Goal: Register for event/course

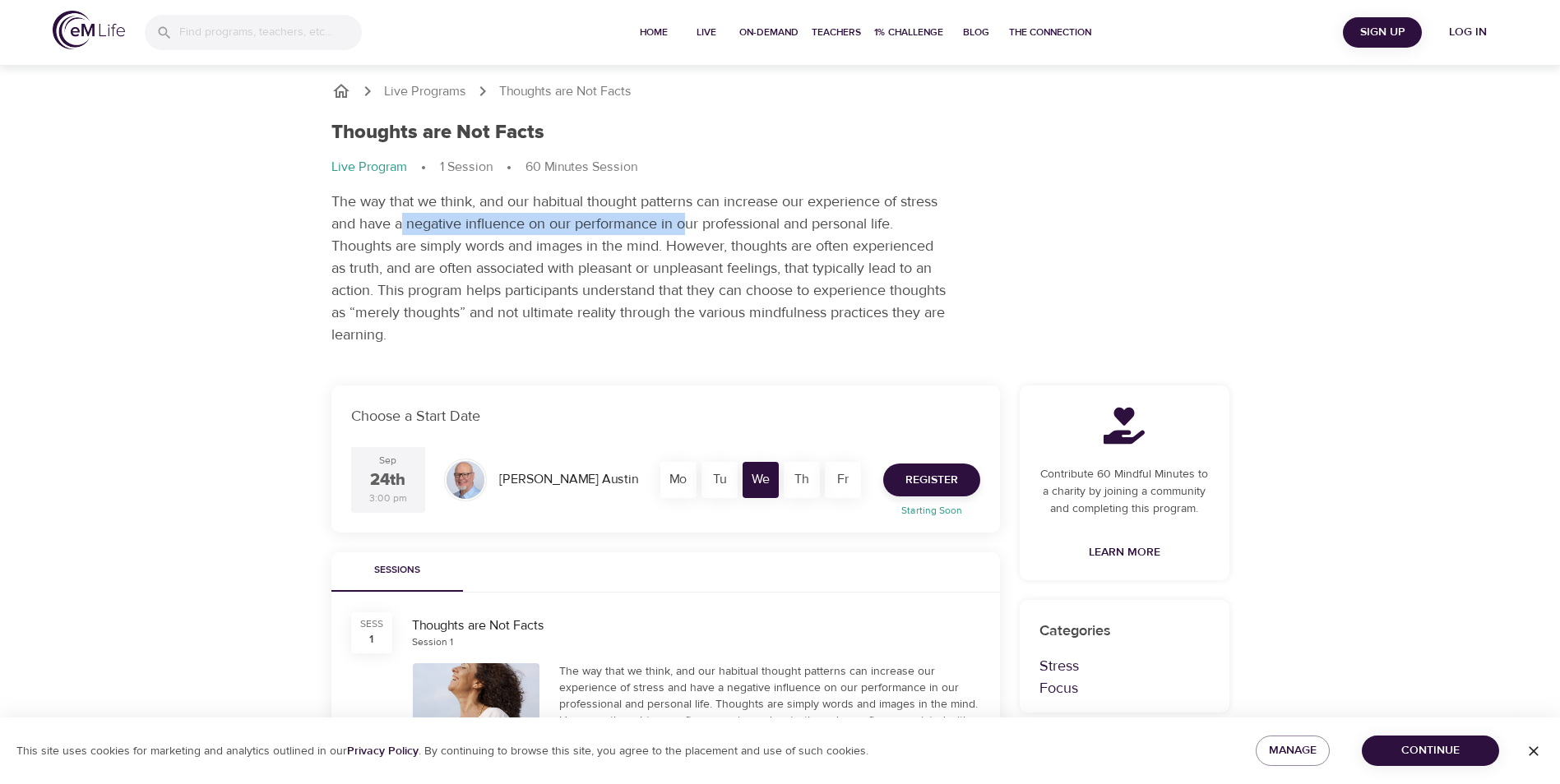
drag, startPoint x: 401, startPoint y: 230, endPoint x: 685, endPoint y: 234, distance: 284.0
click at [685, 234] on p "The way that we think, and our habitual thought patterns can increase our exper…" at bounding box center [640, 268] width 617 height 156
drag, startPoint x: 685, startPoint y: 234, endPoint x: 659, endPoint y: 282, distance: 54.6
click at [659, 281] on p "The way that we think, and our habitual thought patterns can increase our exper…" at bounding box center [640, 268] width 617 height 156
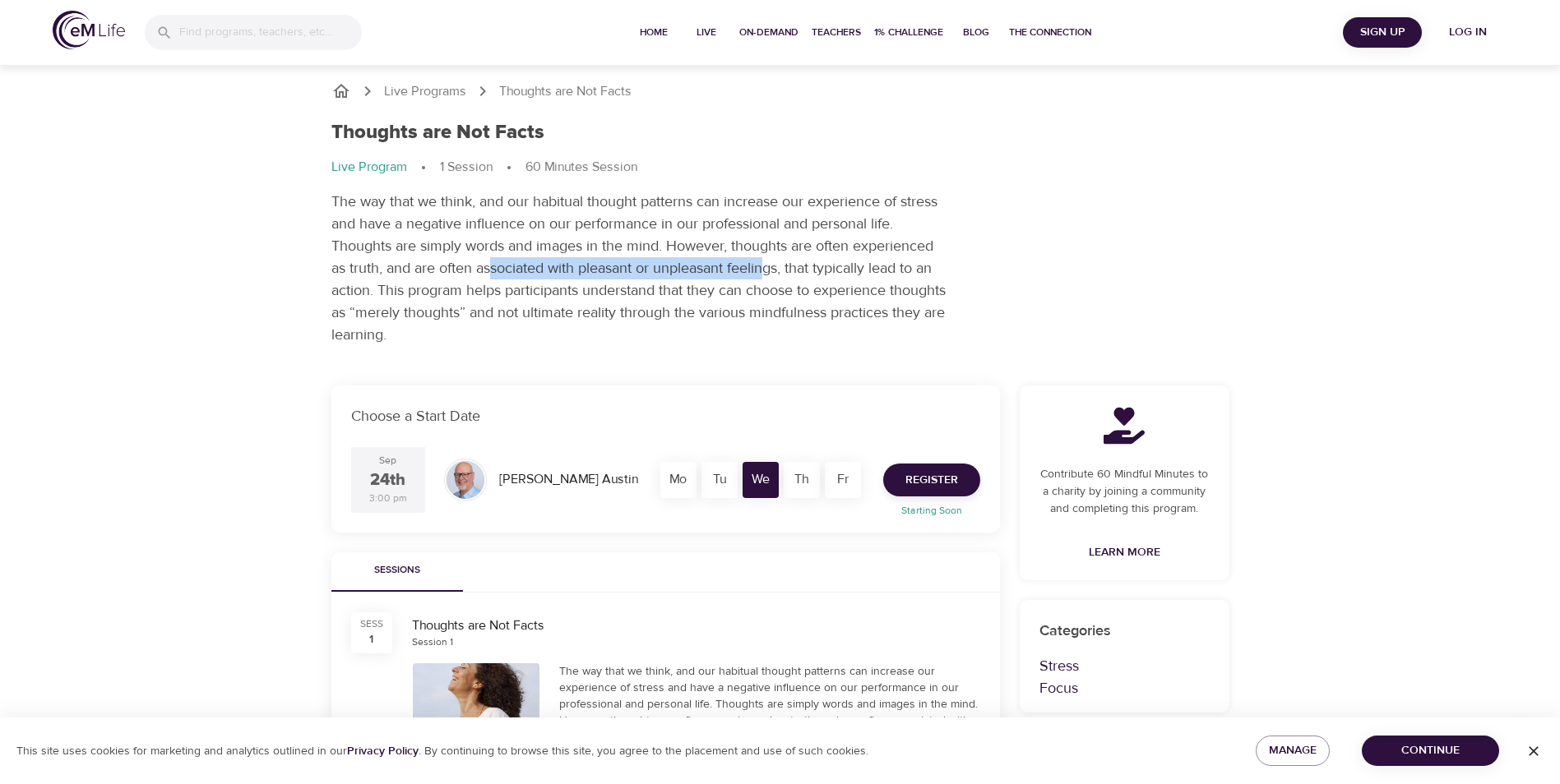
drag, startPoint x: 491, startPoint y: 259, endPoint x: 770, endPoint y: 269, distance: 279.2
click at [770, 269] on p "The way that we think, and our habitual thought patterns can increase our exper…" at bounding box center [640, 268] width 617 height 156
drag, startPoint x: 770, startPoint y: 269, endPoint x: 655, endPoint y: 293, distance: 117.5
click at [655, 293] on p "The way that we think, and our habitual thought patterns can increase our exper…" at bounding box center [640, 268] width 617 height 156
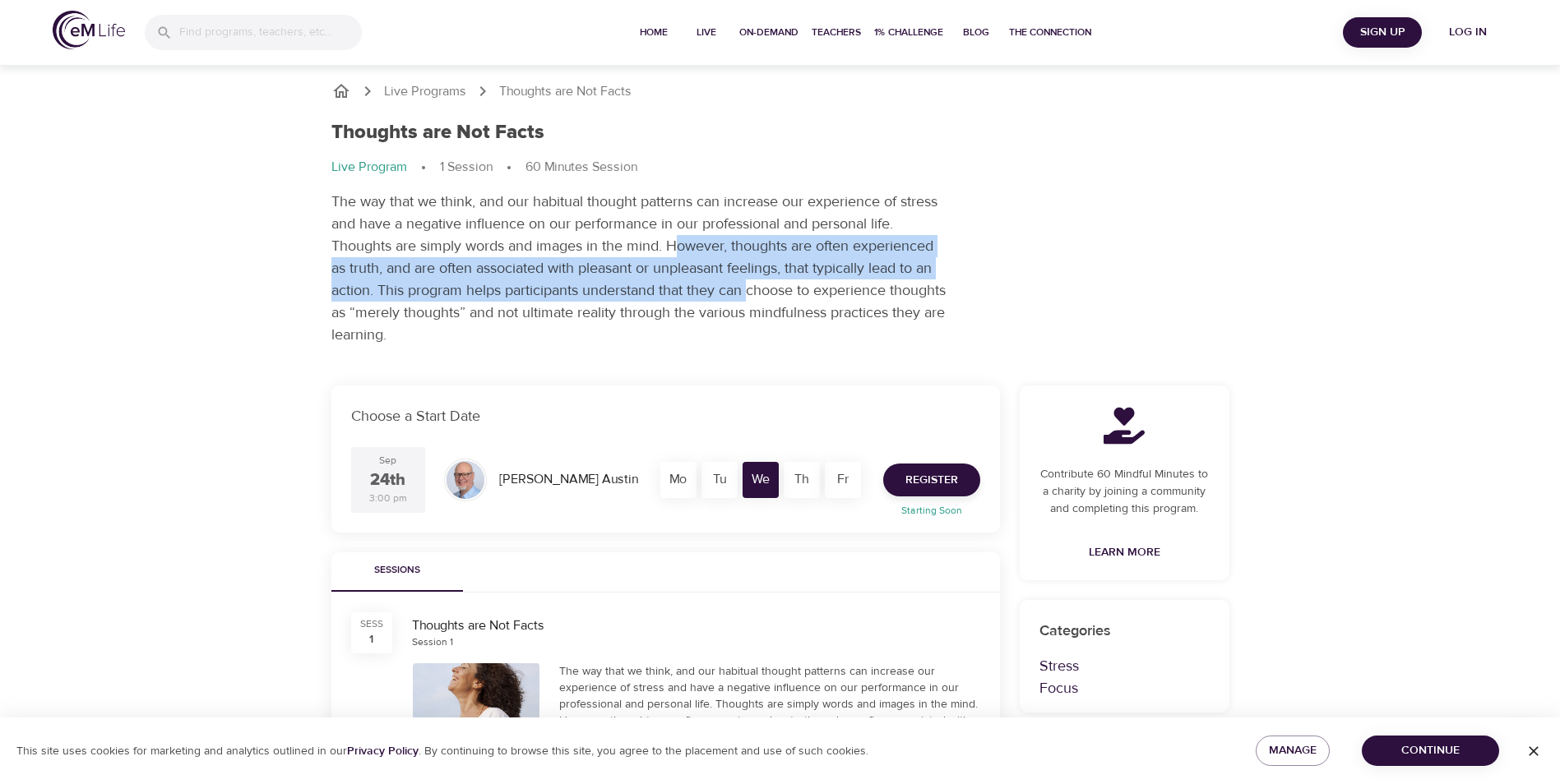
drag, startPoint x: 675, startPoint y: 250, endPoint x: 748, endPoint y: 297, distance: 86.8
click at [748, 297] on p "The way that we think, and our habitual thought patterns can increase our exper…" at bounding box center [640, 268] width 617 height 156
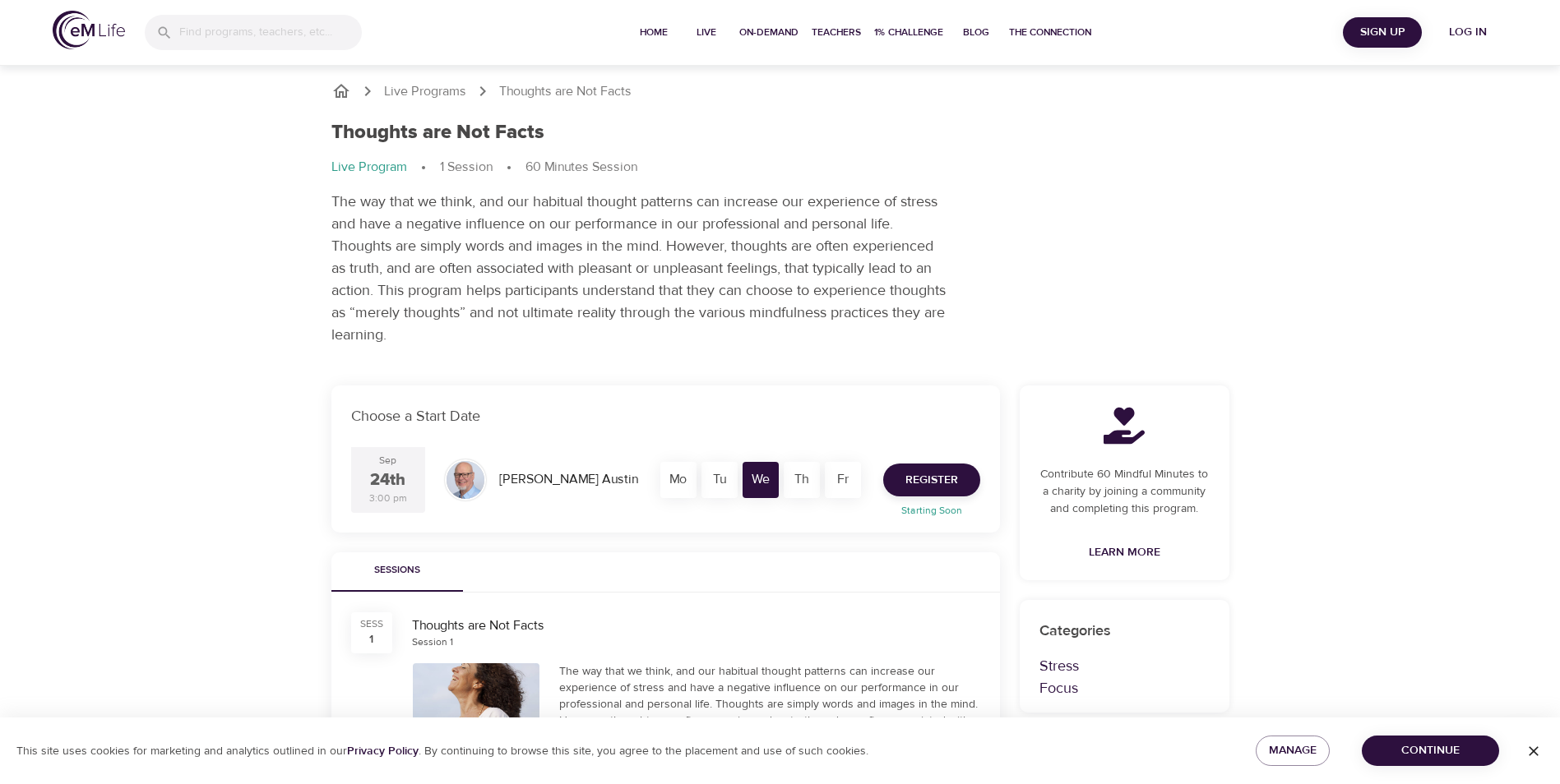
click at [463, 312] on p "The way that we think, and our habitual thought patterns can increase our exper…" at bounding box center [640, 268] width 617 height 156
drag, startPoint x: 407, startPoint y: 273, endPoint x: 661, endPoint y: 273, distance: 254.0
click at [661, 273] on p "The way that we think, and our habitual thought patterns can increase our exper…" at bounding box center [640, 268] width 617 height 156
drag, startPoint x: 661, startPoint y: 273, endPoint x: 620, endPoint y: 308, distance: 53.9
click at [620, 308] on p "The way that we think, and our habitual thought patterns can increase our exper…" at bounding box center [640, 268] width 617 height 156
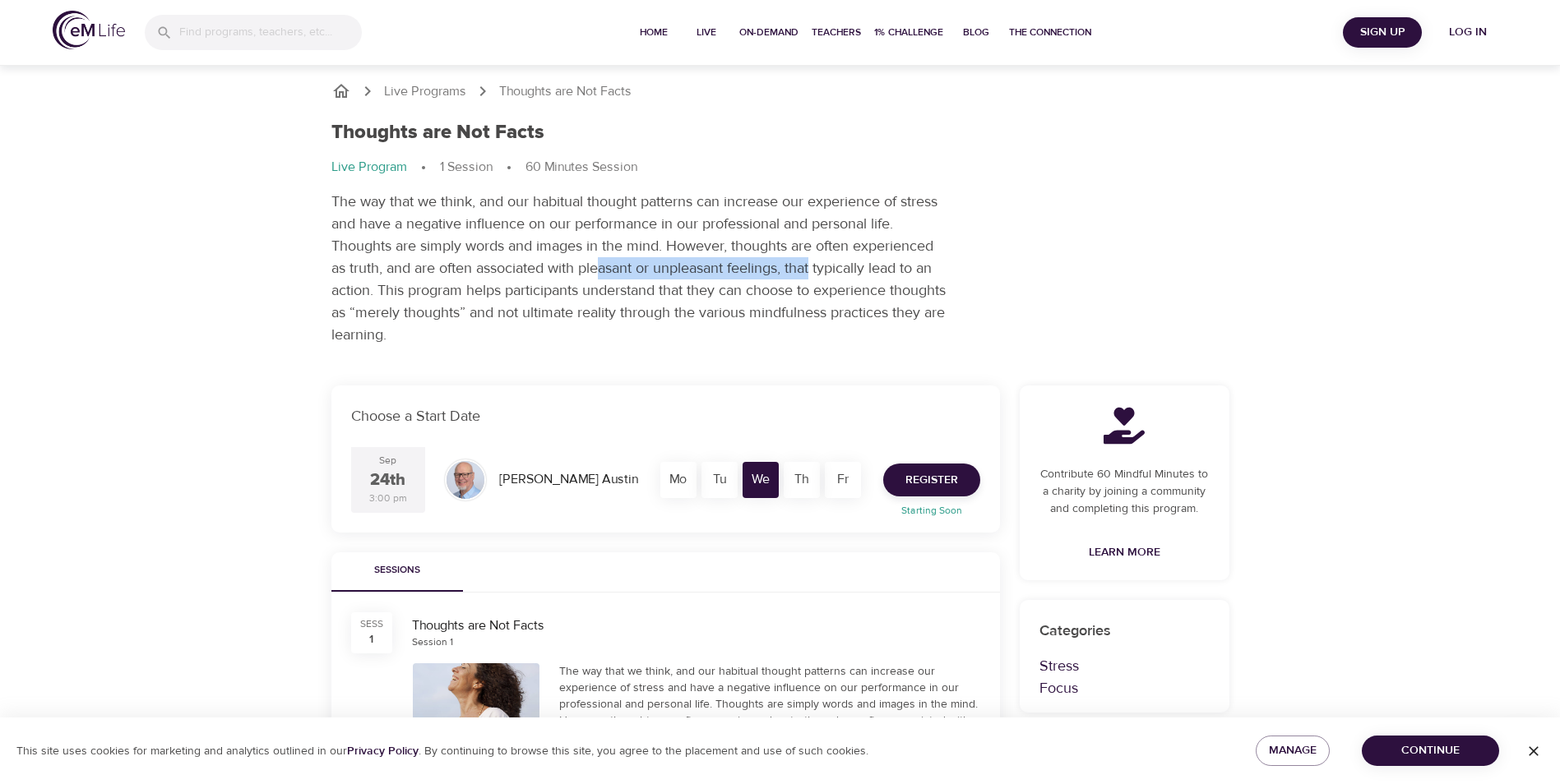
drag, startPoint x: 600, startPoint y: 274, endPoint x: 813, endPoint y: 274, distance: 213.0
click at [813, 274] on p "The way that we think, and our habitual thought patterns can increase our exper…" at bounding box center [640, 268] width 617 height 156
drag, startPoint x: 813, startPoint y: 274, endPoint x: 781, endPoint y: 303, distance: 43.2
click at [782, 302] on p "The way that we think, and our habitual thought patterns can increase our exper…" at bounding box center [640, 268] width 617 height 156
drag, startPoint x: 397, startPoint y: 285, endPoint x: 665, endPoint y: 290, distance: 268.0
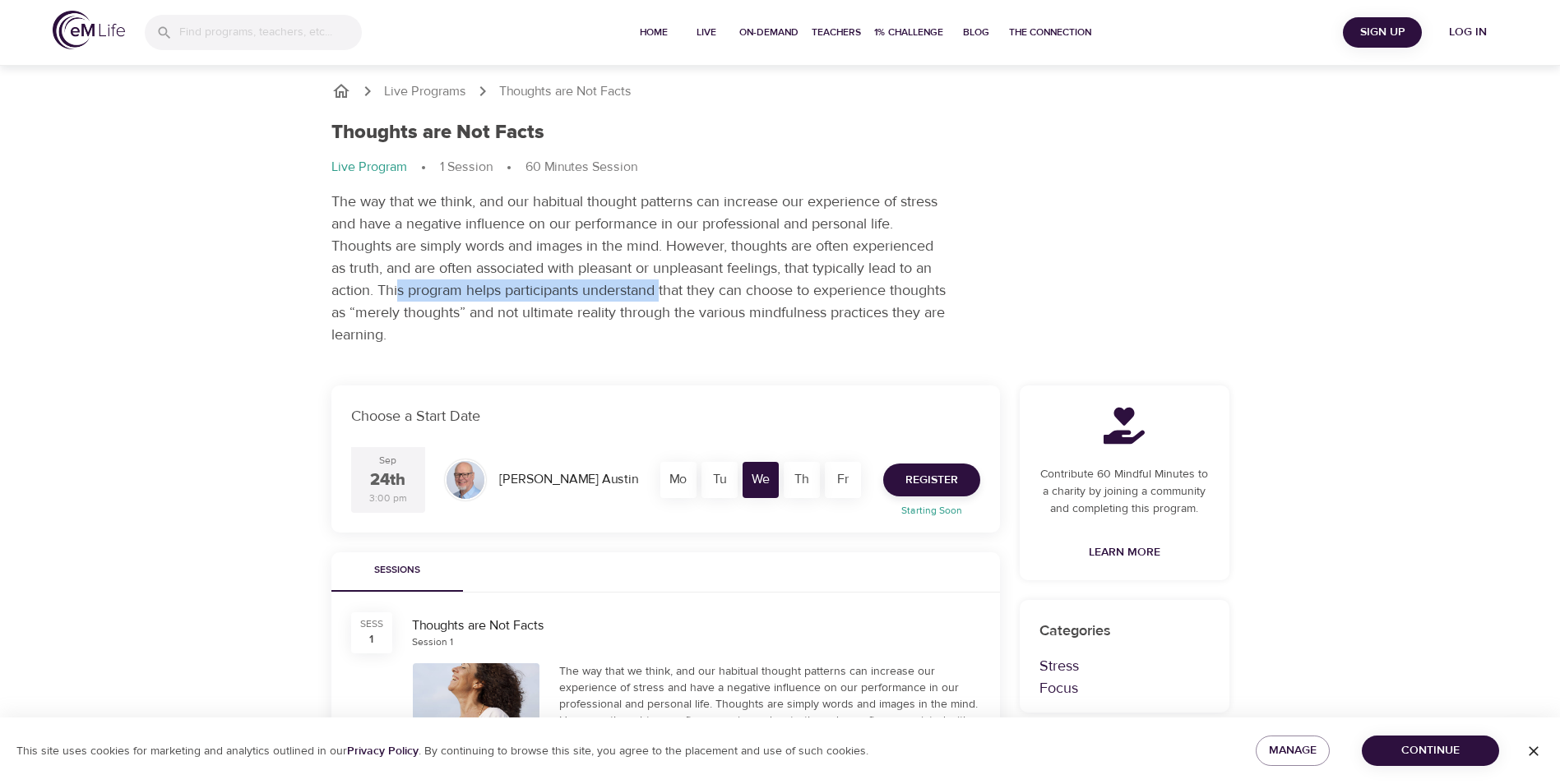
click at [665, 290] on p "The way that we think, and our habitual thought patterns can increase our exper…" at bounding box center [640, 268] width 617 height 156
drag, startPoint x: 665, startPoint y: 290, endPoint x: 639, endPoint y: 317, distance: 37.5
click at [640, 315] on p "The way that we think, and our habitual thought patterns can increase our exper…" at bounding box center [640, 268] width 617 height 156
drag, startPoint x: 561, startPoint y: 317, endPoint x: 729, endPoint y: 316, distance: 168.0
click at [729, 316] on p "The way that we think, and our habitual thought patterns can increase our exper…" at bounding box center [640, 268] width 617 height 156
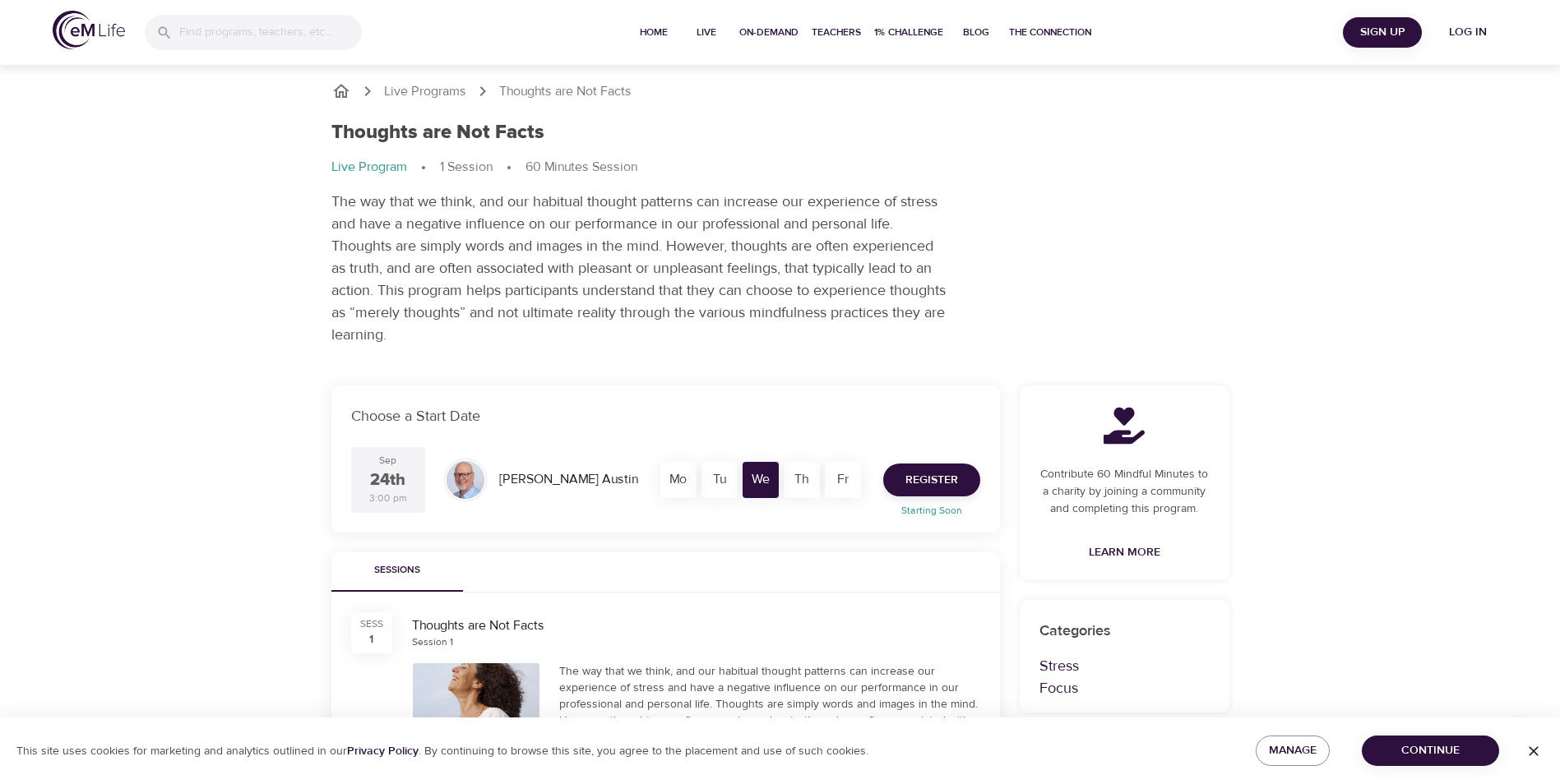
drag, startPoint x: 729, startPoint y: 316, endPoint x: 718, endPoint y: 337, distance: 23.7
click at [718, 336] on p "The way that we think, and our habitual thought patterns can increase our exper…" at bounding box center [640, 268] width 617 height 156
click at [348, 167] on p "Live Program" at bounding box center [369, 168] width 76 height 19
click at [504, 225] on p "The way that we think, and our habitual thought patterns can increase our exper…" at bounding box center [640, 268] width 617 height 156
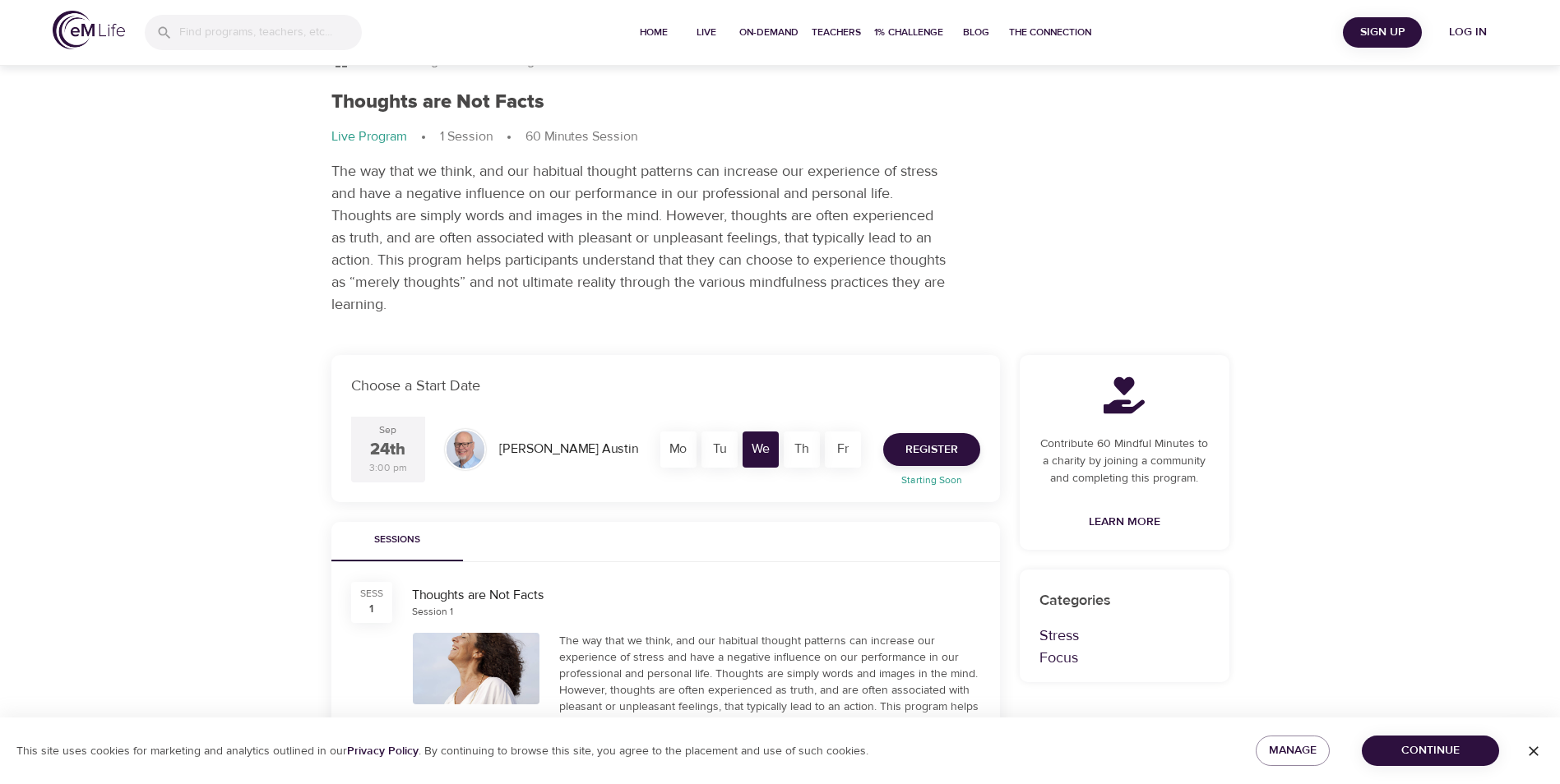
scroll to position [82, 0]
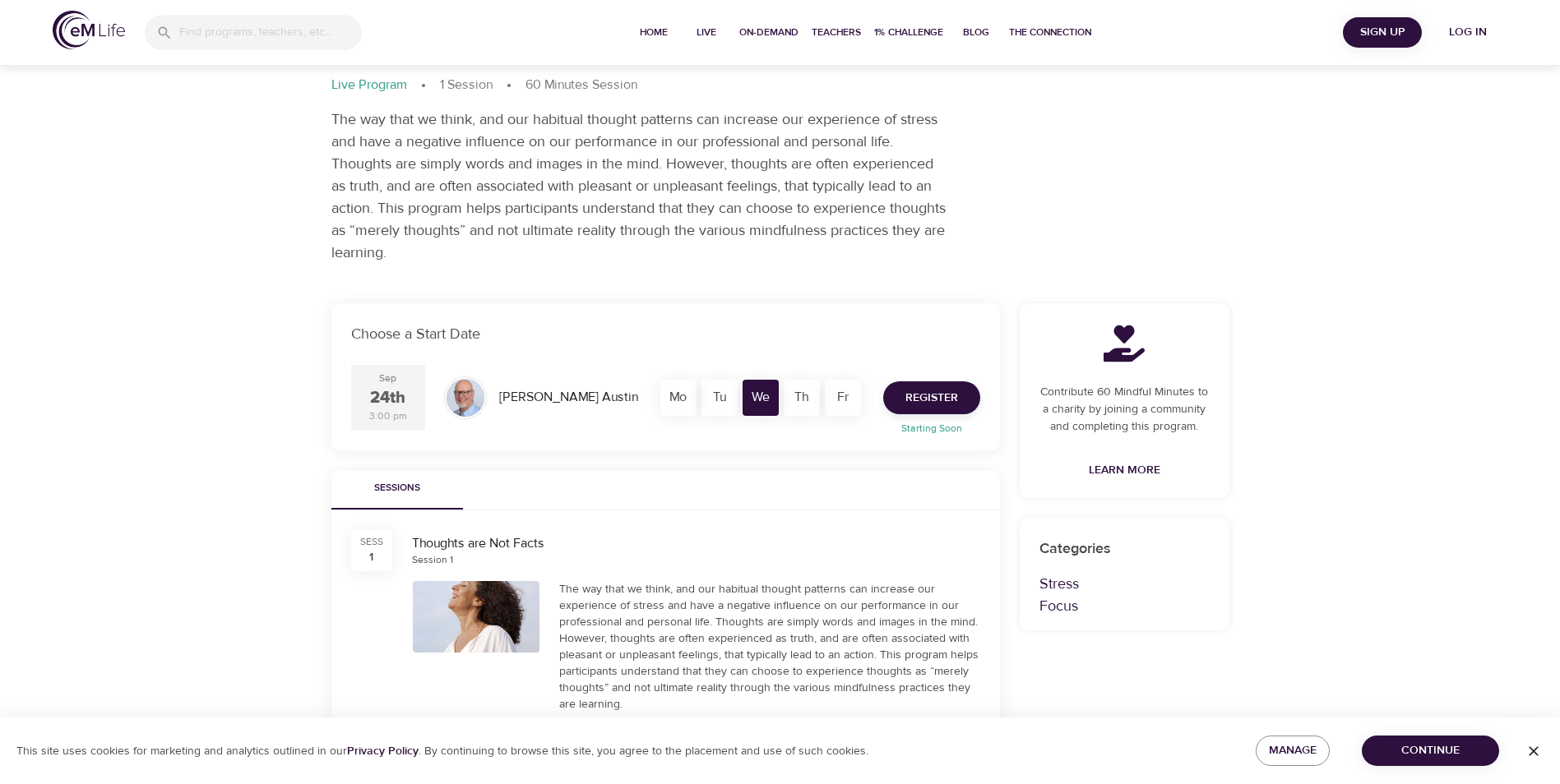
click at [181, 478] on div "Live Programs Thoughts are Not Facts Thoughts are Not Facts Live Program 1 Sess…" at bounding box center [780, 564] width 1560 height 1292
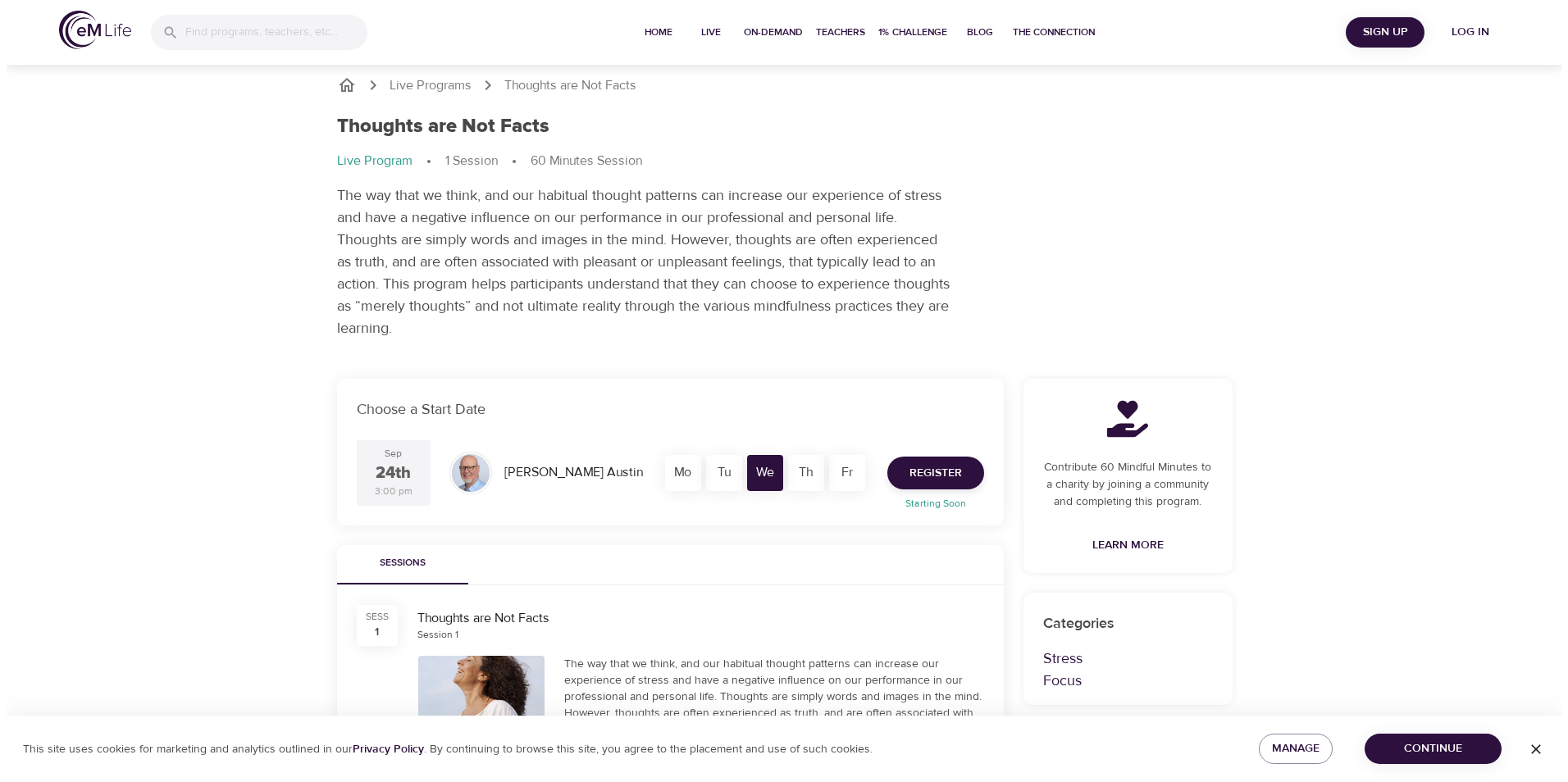
scroll to position [0, 0]
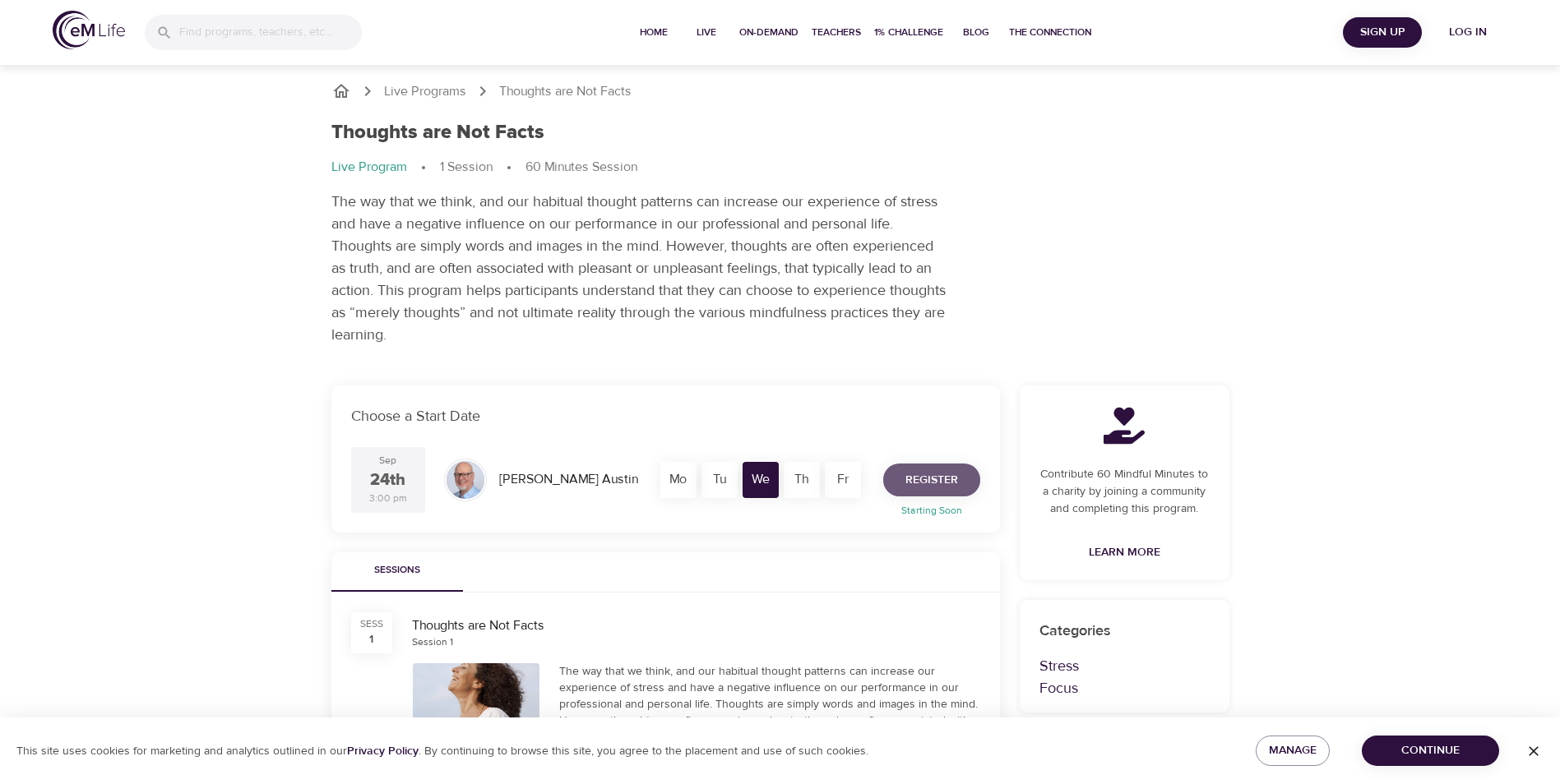
click at [915, 479] on span "Register" at bounding box center [931, 480] width 53 height 20
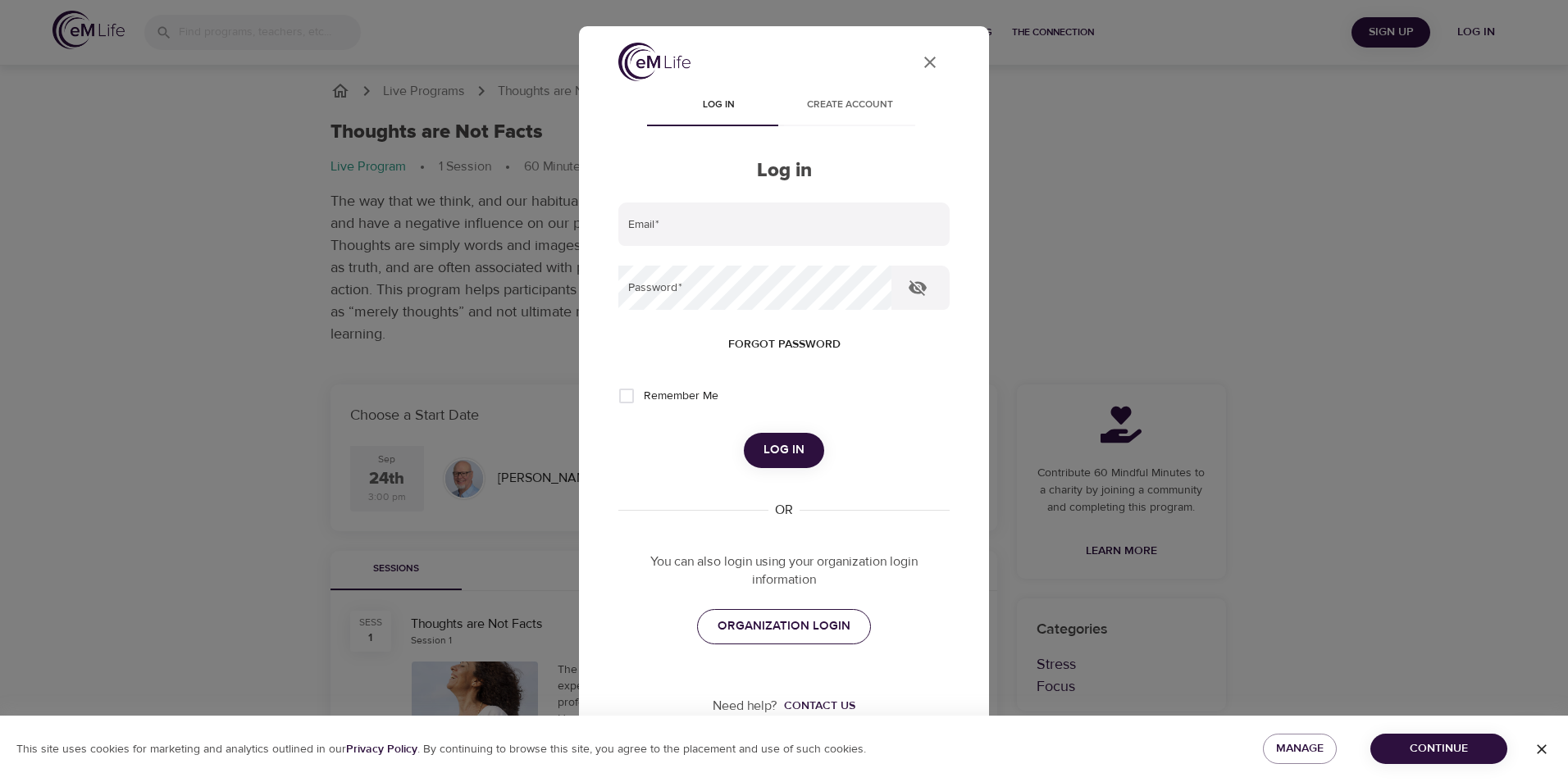
click at [760, 624] on span "ORGANIZATION LOGIN" at bounding box center [784, 626] width 133 height 21
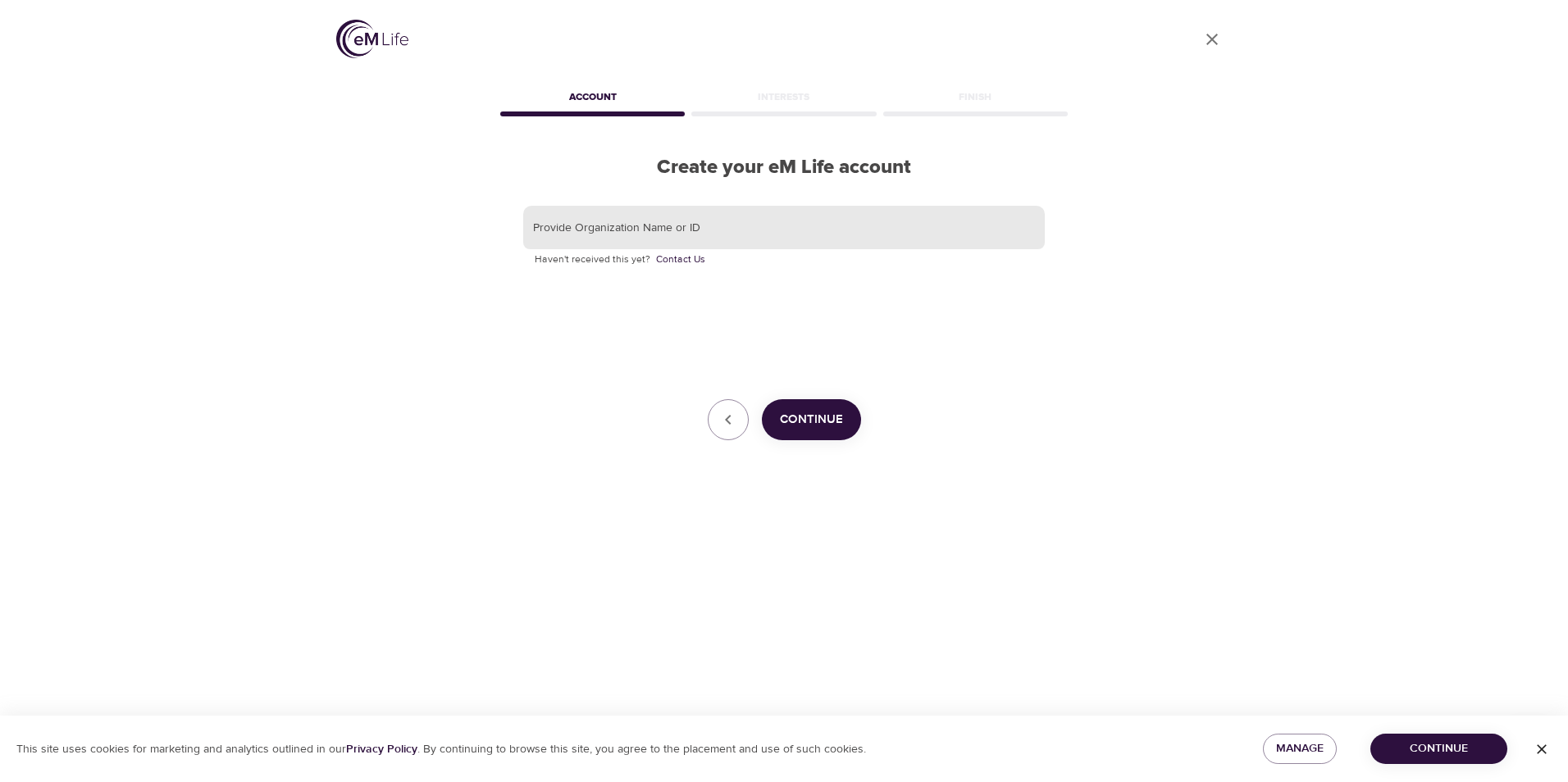
click at [754, 238] on input "text" at bounding box center [784, 228] width 522 height 44
click at [814, 426] on span "Continue" at bounding box center [812, 419] width 63 height 21
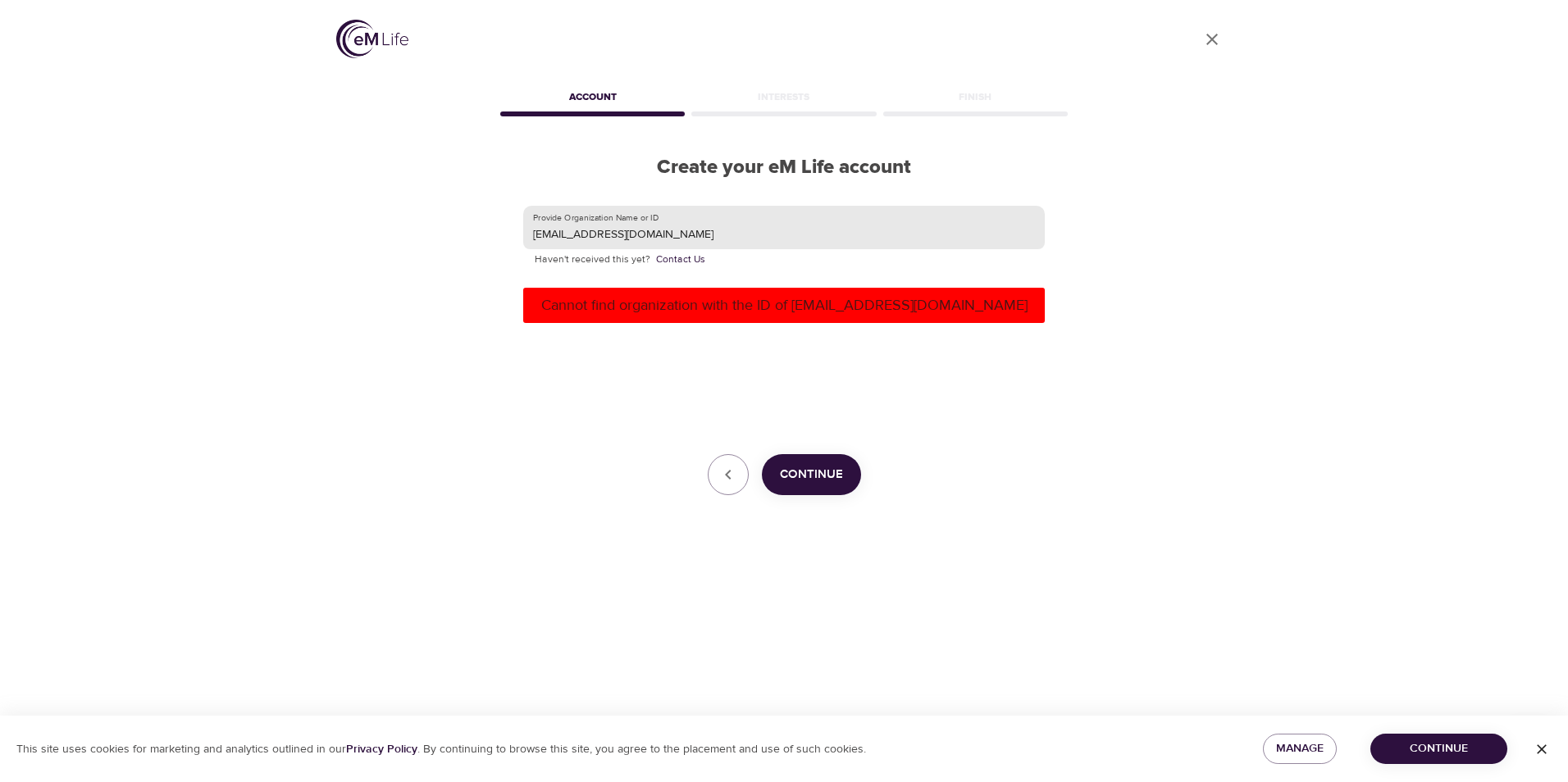
click at [686, 229] on input "sthotakura@hanover.com" at bounding box center [784, 228] width 522 height 44
drag, startPoint x: 686, startPoint y: 229, endPoint x: 556, endPoint y: 239, distance: 130.4
click at [541, 231] on input "sthotakura@hanover.com" at bounding box center [784, 228] width 522 height 44
type input "Hanover"
click at [838, 477] on span "Continue" at bounding box center [812, 475] width 63 height 21
